Goal: Transaction & Acquisition: Purchase product/service

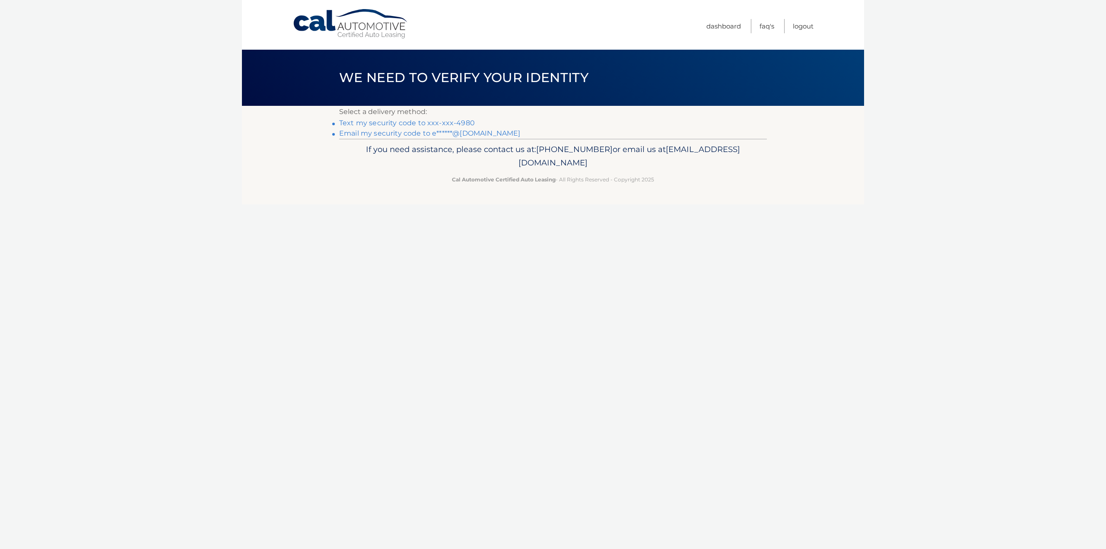
click at [401, 122] on link "Text my security code to xxx-xxx-4980" at bounding box center [407, 123] width 136 height 8
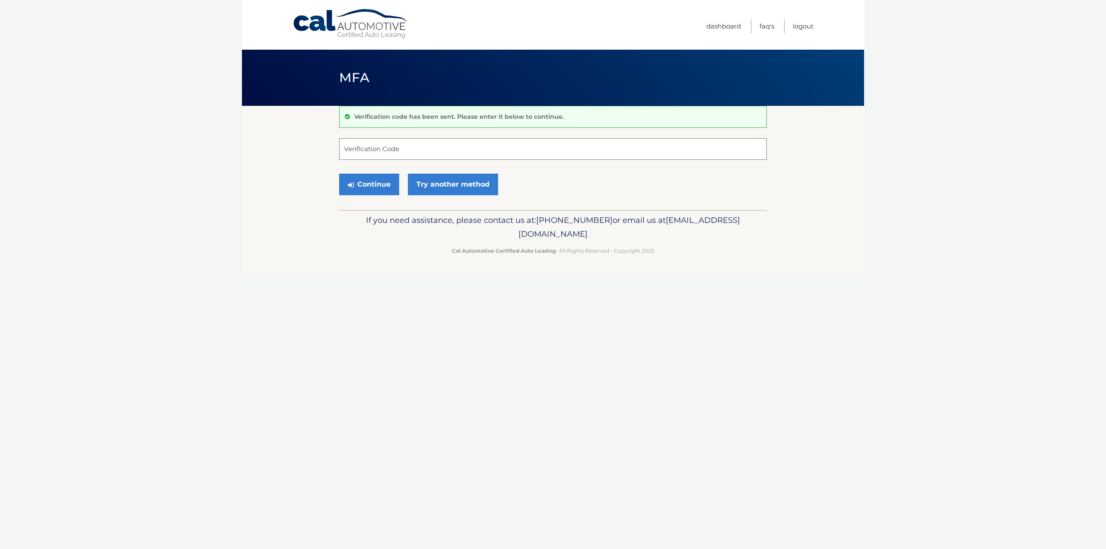
click at [404, 144] on input "Verification Code" at bounding box center [553, 149] width 428 height 22
type input "591484"
click at [216, 186] on body "Cal Automotive Menu Dashboard FAQ's Logout MFA" at bounding box center [553, 274] width 1106 height 549
click at [373, 194] on button "Continue" at bounding box center [369, 185] width 60 height 22
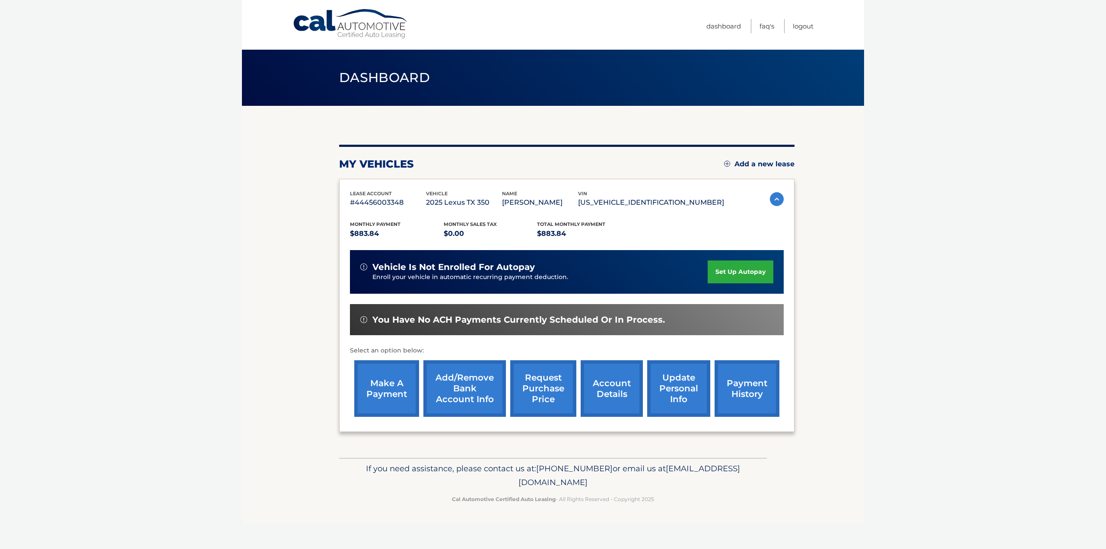
click at [389, 391] on link "make a payment" at bounding box center [386, 388] width 65 height 57
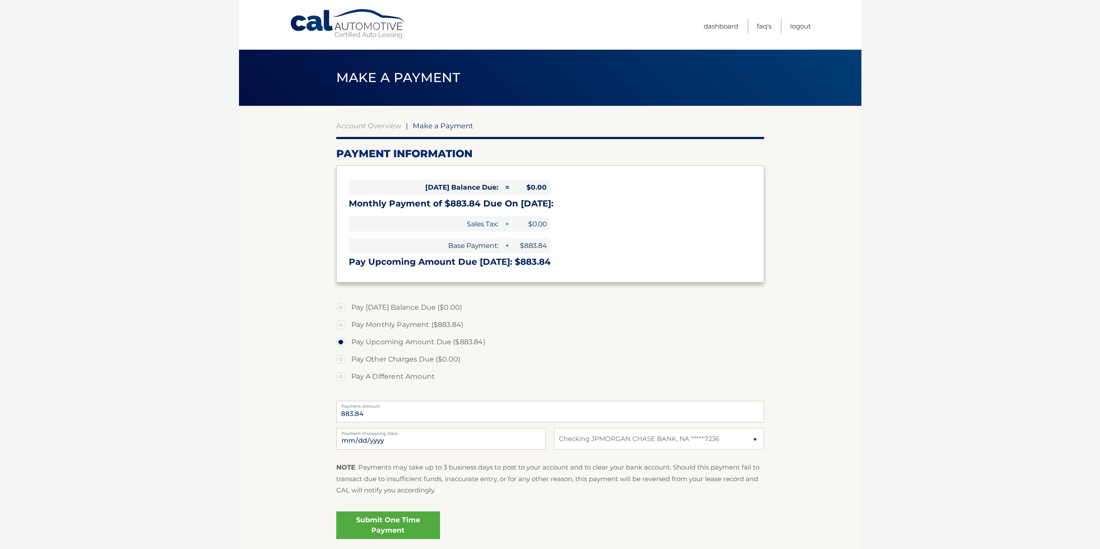
select select "MDI3NDdiMGUtODYwZC00ZjdiLTg3MDAtMGY1ZmJmYWE3MjUw"
click at [401, 528] on link "Submit One Time Payment" at bounding box center [388, 526] width 104 height 28
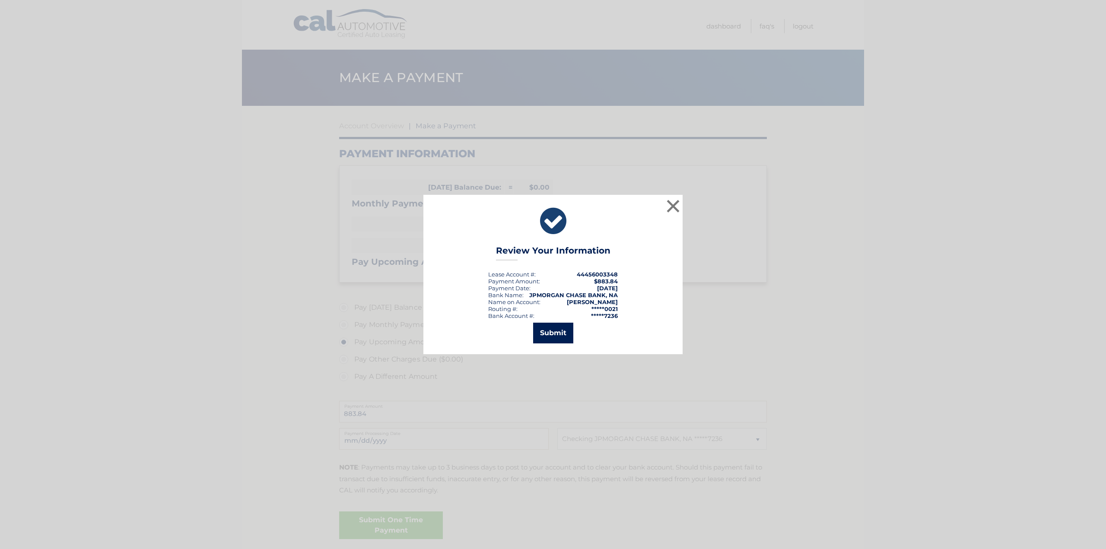
click at [554, 326] on button "Submit" at bounding box center [553, 333] width 40 height 21
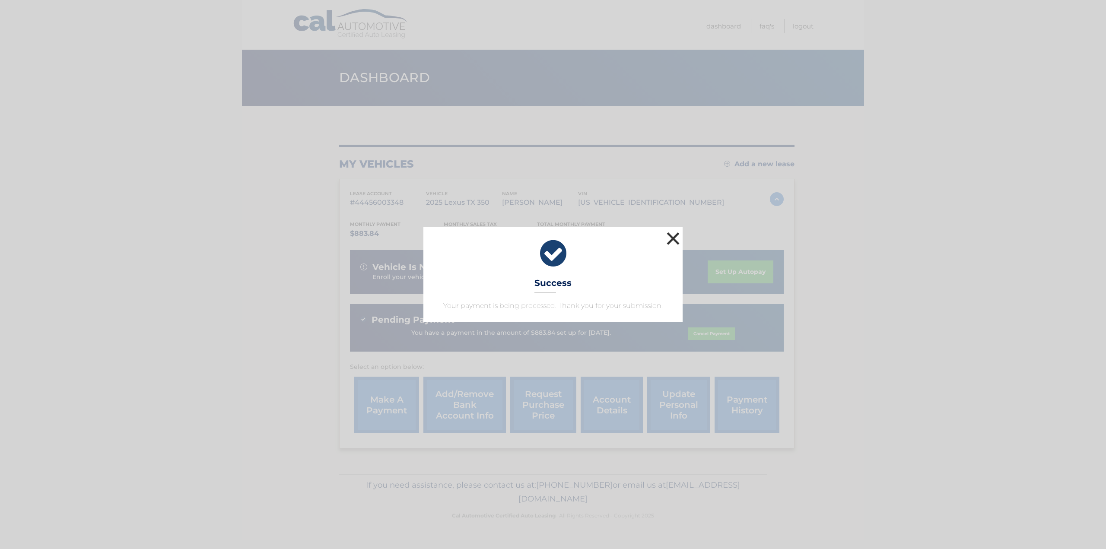
click at [671, 241] on button "×" at bounding box center [673, 238] width 17 height 17
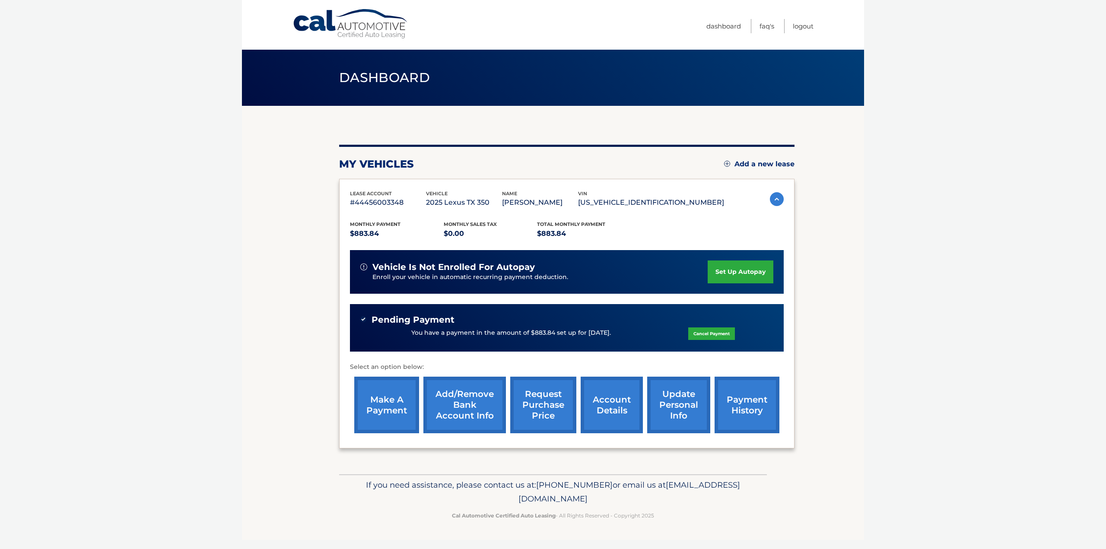
click at [659, 411] on link "update personal info" at bounding box center [678, 405] width 63 height 57
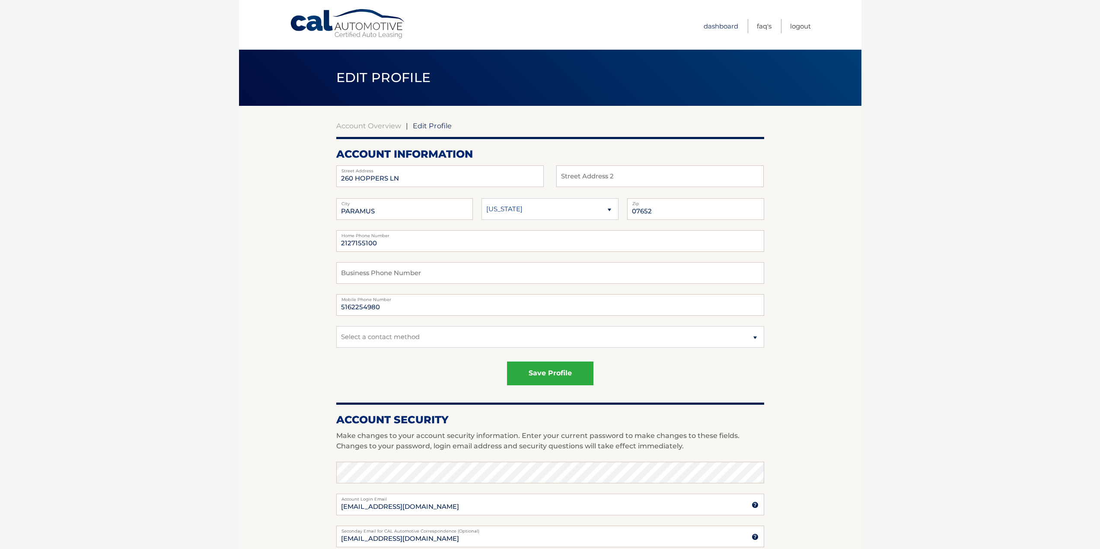
click at [729, 28] on link "Dashboard" at bounding box center [721, 26] width 35 height 14
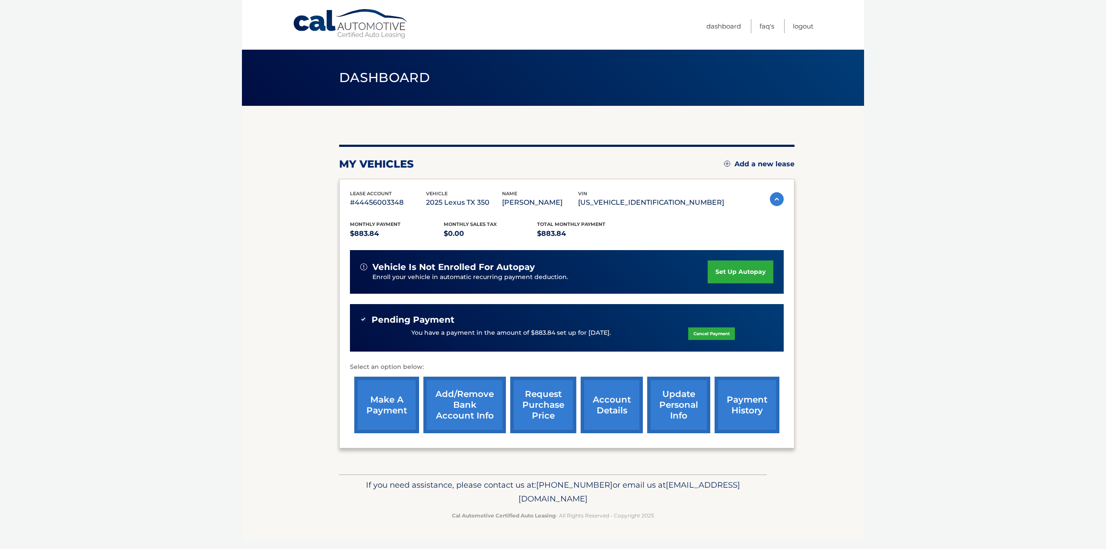
click at [607, 411] on link "account details" at bounding box center [612, 405] width 62 height 57
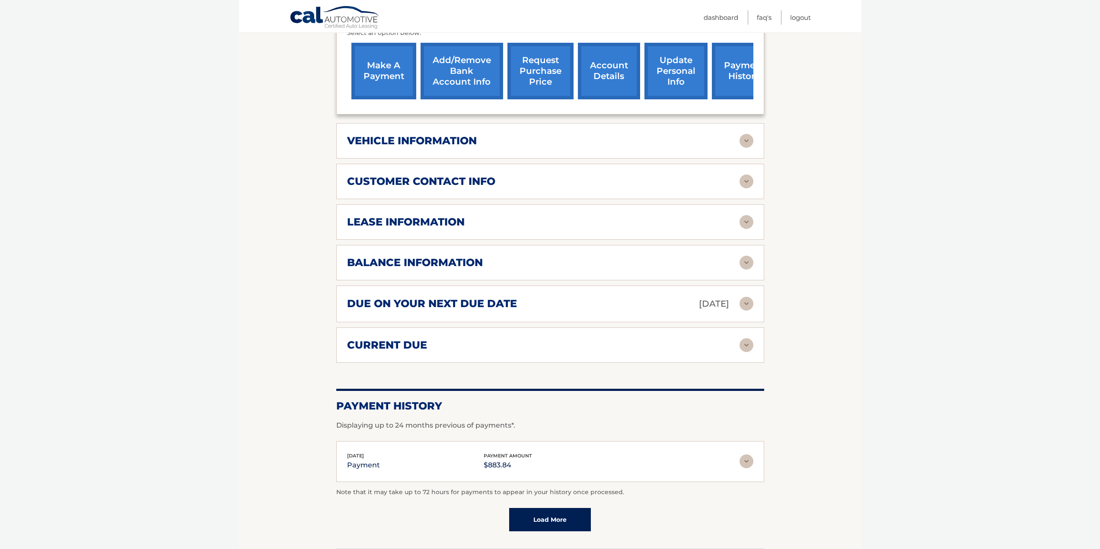
scroll to position [216, 0]
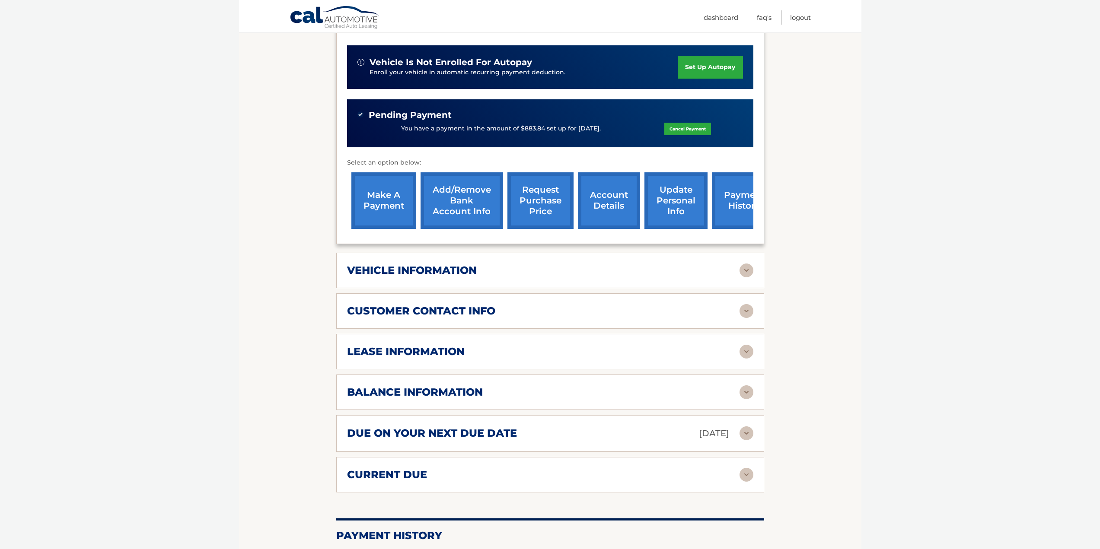
click at [558, 265] on div "vehicle information" at bounding box center [543, 270] width 392 height 13
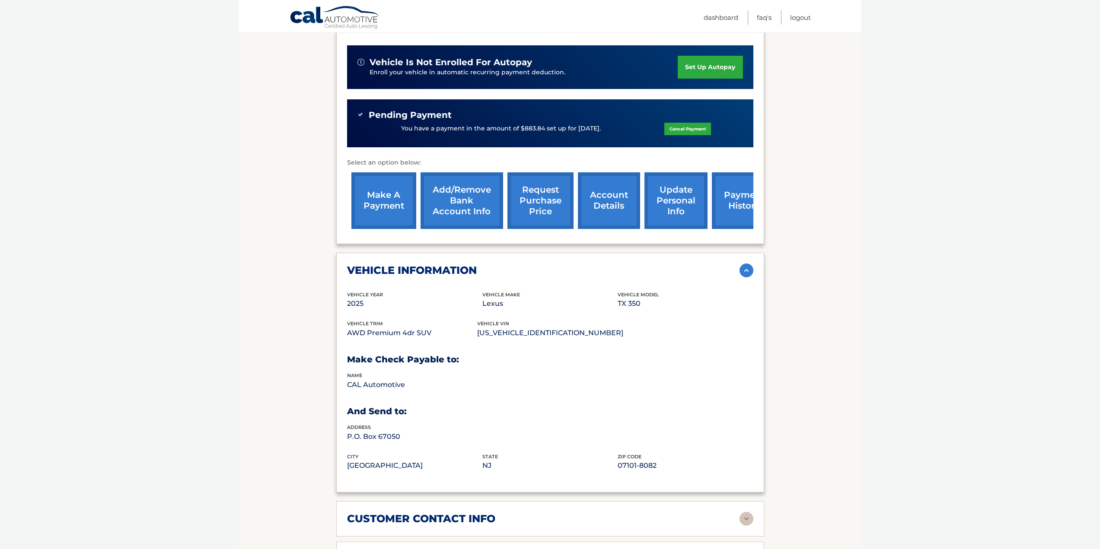
click at [557, 265] on div "vehicle information" at bounding box center [543, 270] width 392 height 13
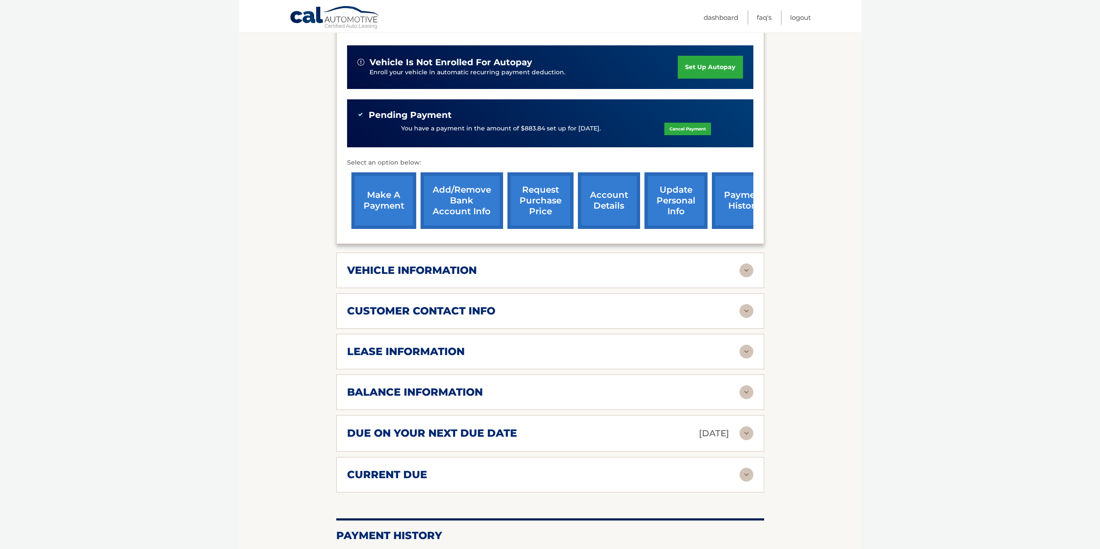
click at [497, 301] on div "customer contact info full name [PERSON_NAME] street address [STREET_ADDRESS] c…" at bounding box center [550, 310] width 428 height 35
click at [500, 313] on div "customer contact info" at bounding box center [543, 311] width 392 height 13
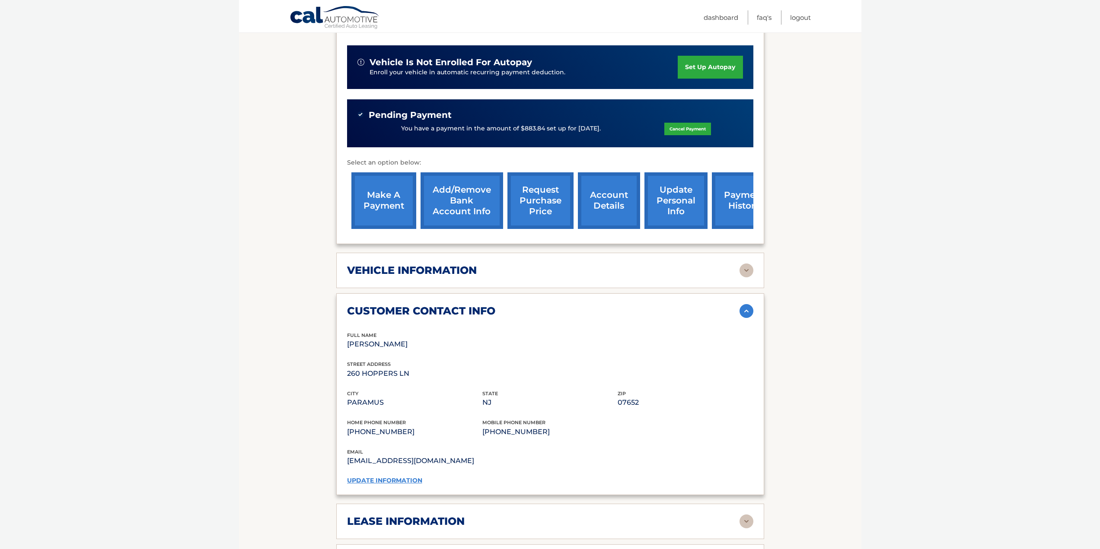
click at [500, 313] on div "customer contact info" at bounding box center [543, 311] width 392 height 13
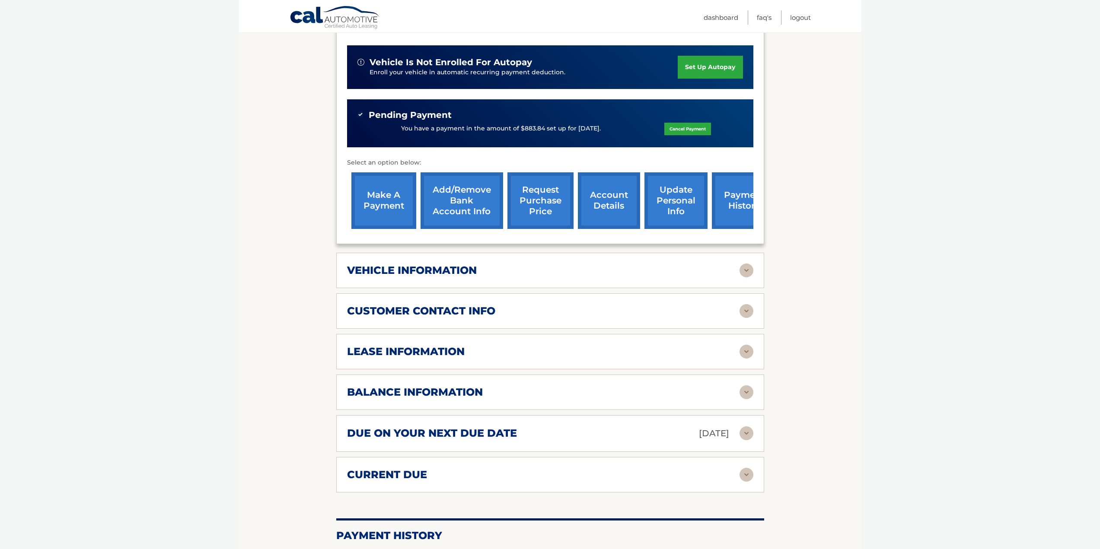
click at [497, 309] on div "customer contact info" at bounding box center [543, 311] width 392 height 13
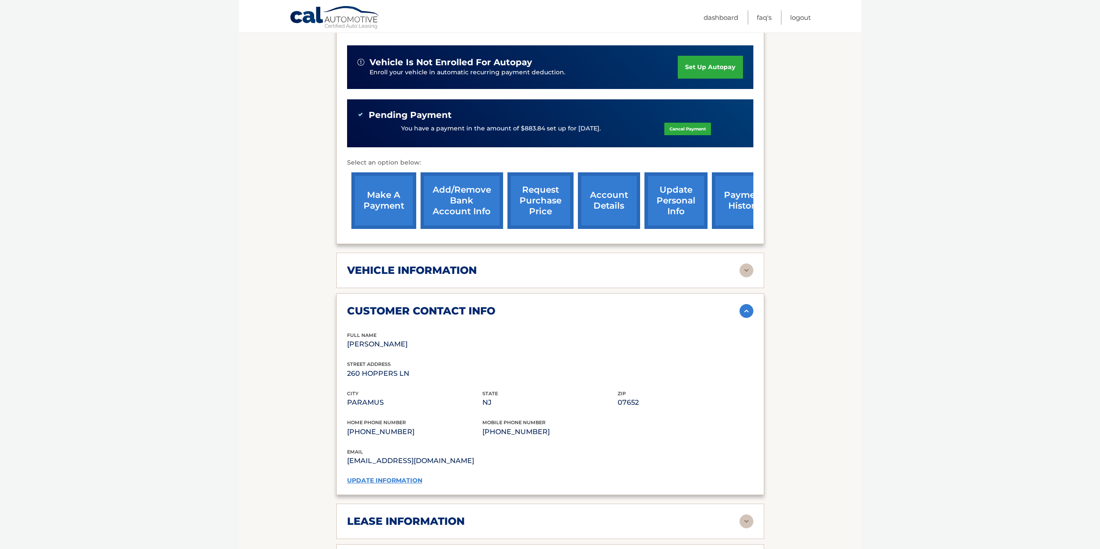
click at [496, 310] on div "customer contact info" at bounding box center [543, 311] width 392 height 13
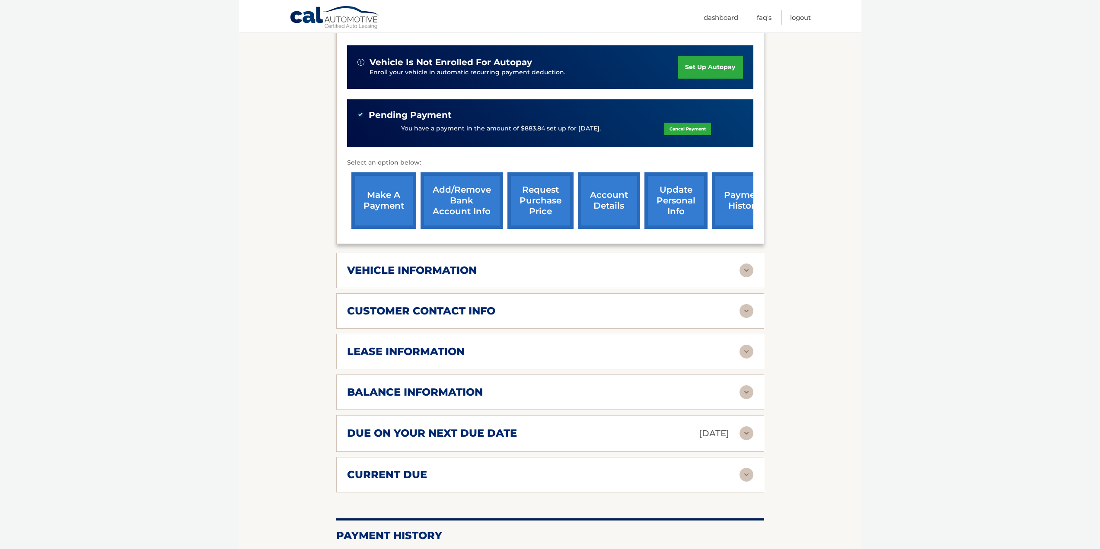
click at [476, 357] on div "lease information" at bounding box center [543, 351] width 392 height 13
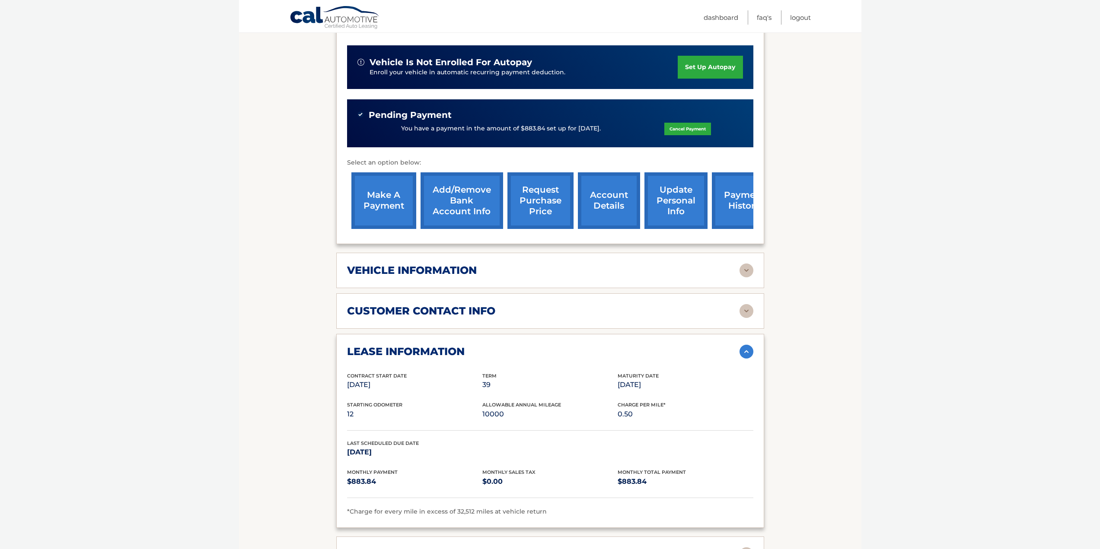
click at [476, 354] on div "lease information" at bounding box center [543, 351] width 392 height 13
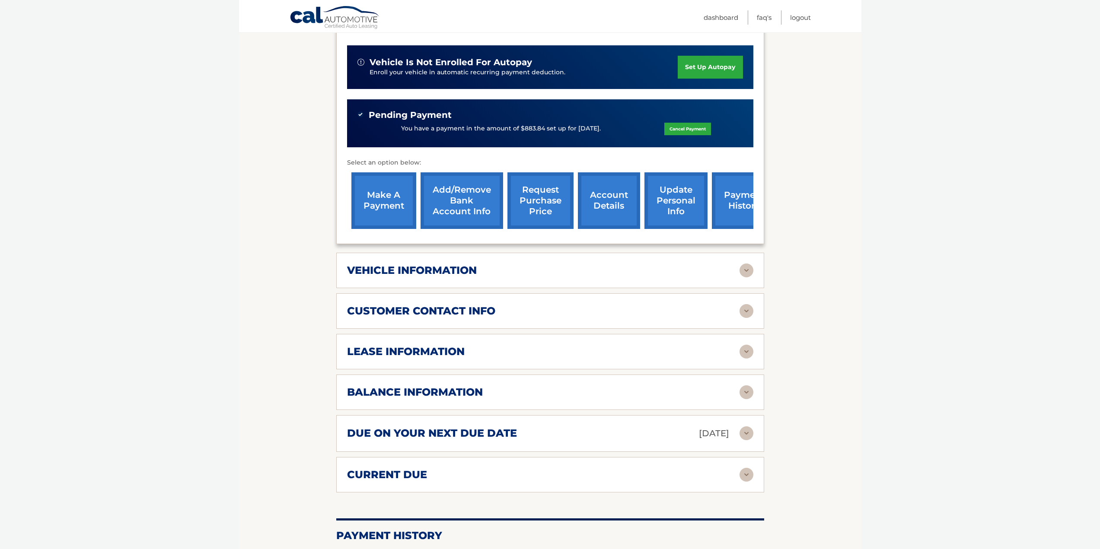
click at [496, 351] on div "lease information" at bounding box center [543, 351] width 392 height 13
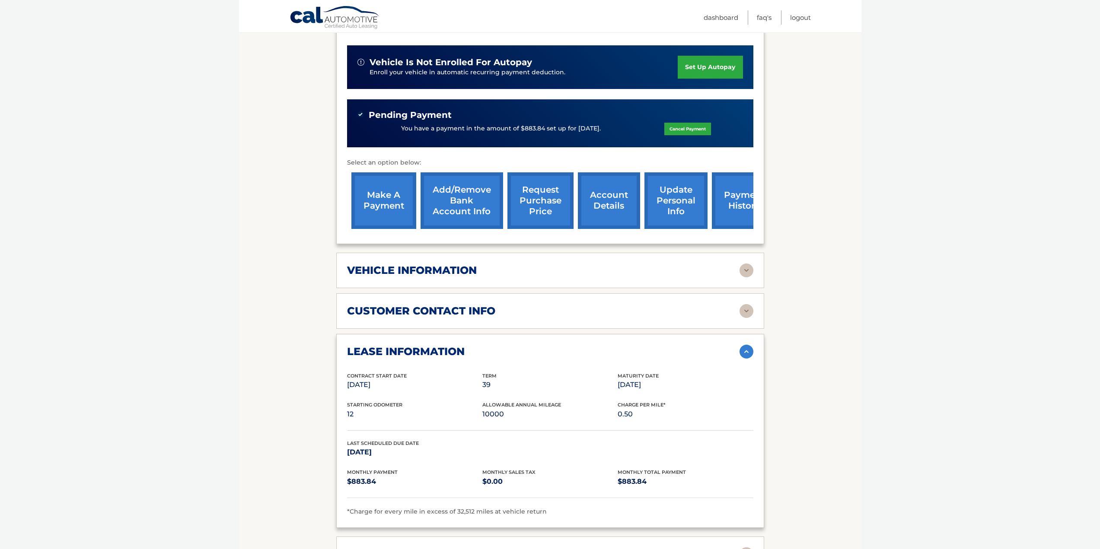
click at [495, 351] on div "lease information" at bounding box center [543, 351] width 392 height 13
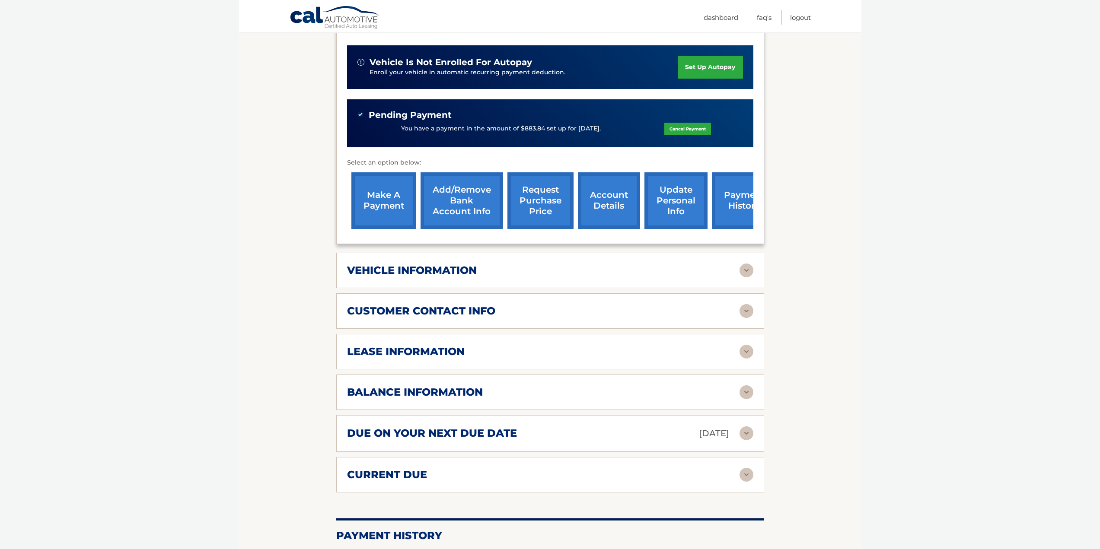
click at [483, 391] on h2 "balance information" at bounding box center [415, 392] width 136 height 13
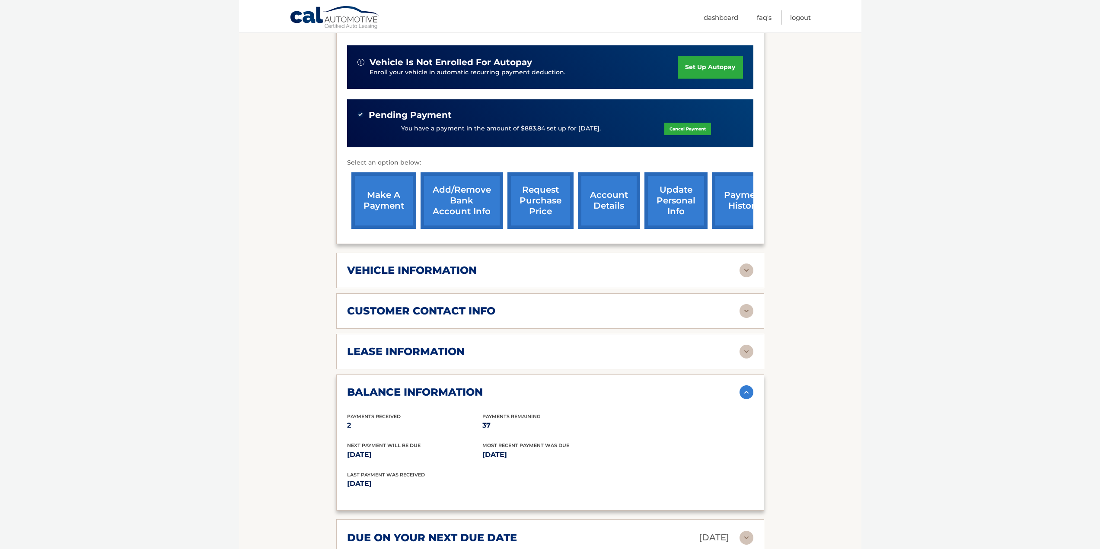
click at [483, 389] on h2 "balance information" at bounding box center [415, 392] width 136 height 13
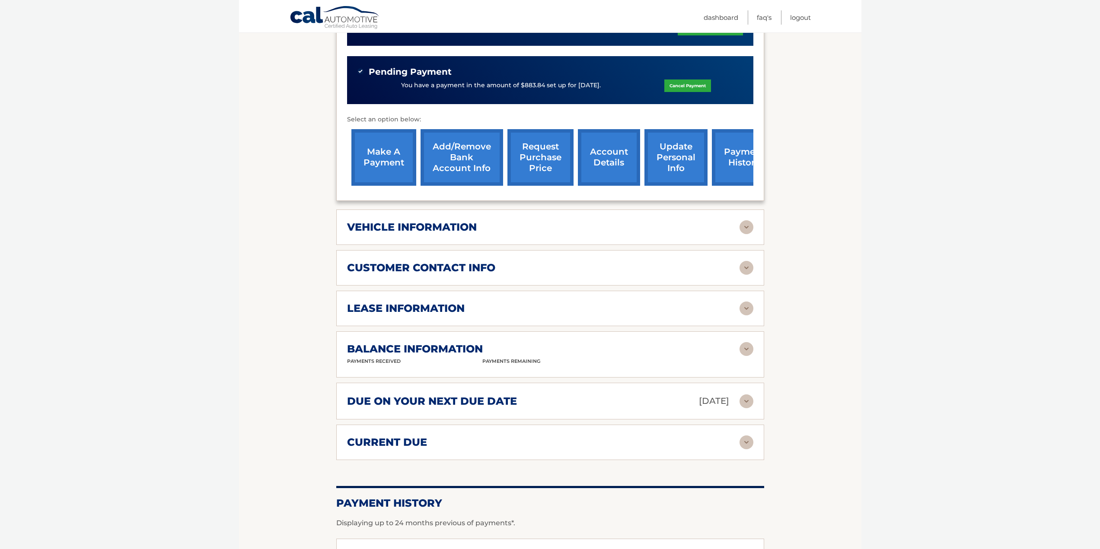
scroll to position [303, 0]
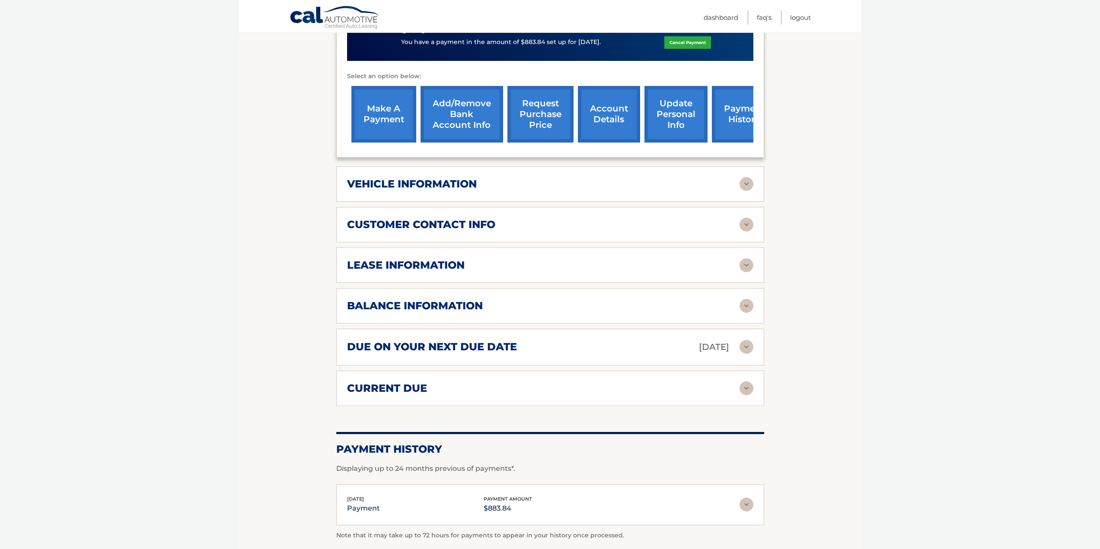
click at [483, 345] on h2 "due on your next due date" at bounding box center [432, 347] width 170 height 13
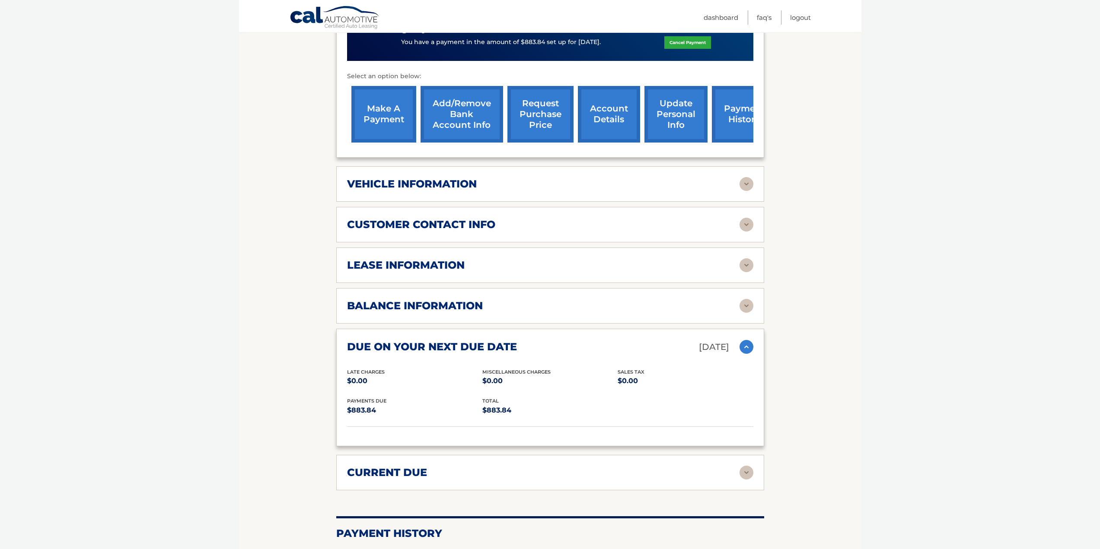
click at [483, 345] on h2 "due on your next due date" at bounding box center [432, 347] width 170 height 13
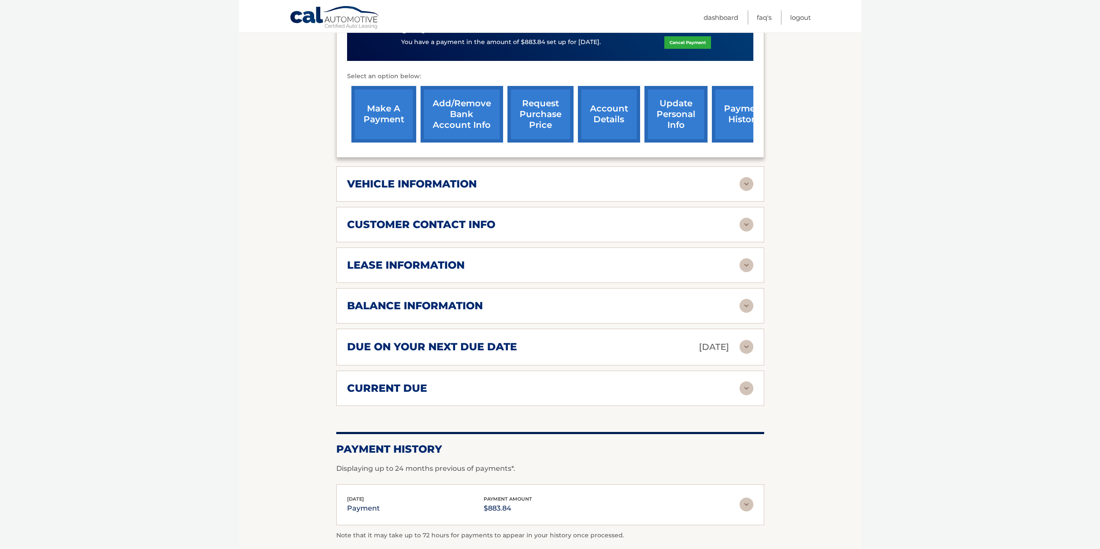
click at [448, 404] on div "current due Late Charges $0.00 Miscelleneous Charges* $0.00 Sales Tax $0.00 pay…" at bounding box center [550, 388] width 428 height 35
